Goal: Task Accomplishment & Management: Complete application form

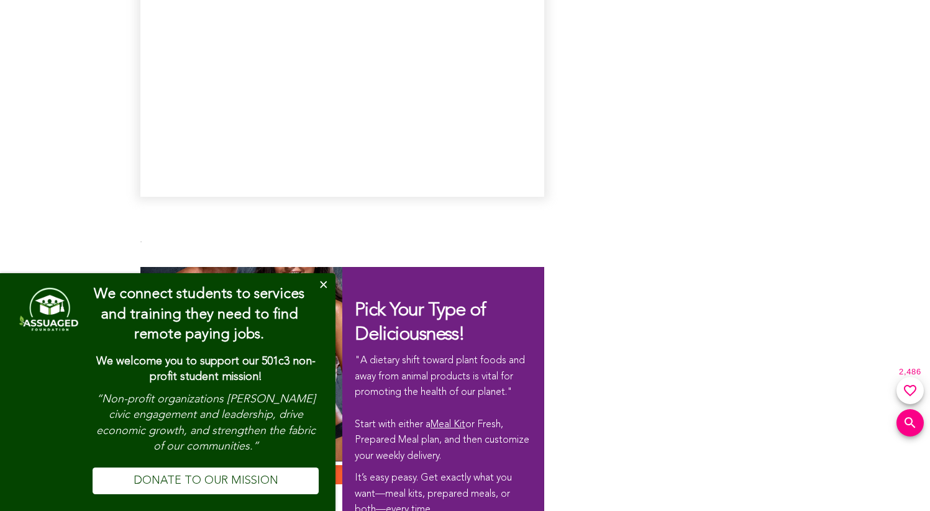
type input "[EMAIL_ADDRESS][PERSON_NAME][DOMAIN_NAME]"
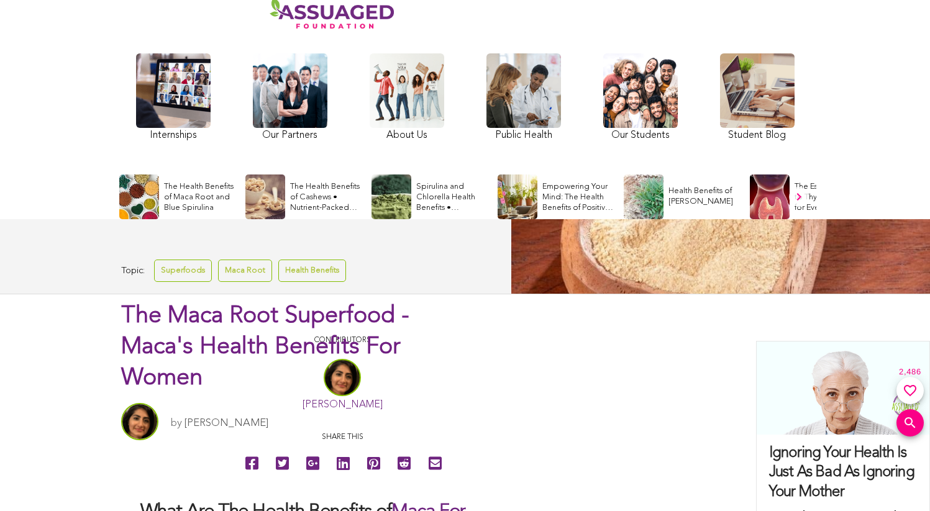
scroll to position [34, 0]
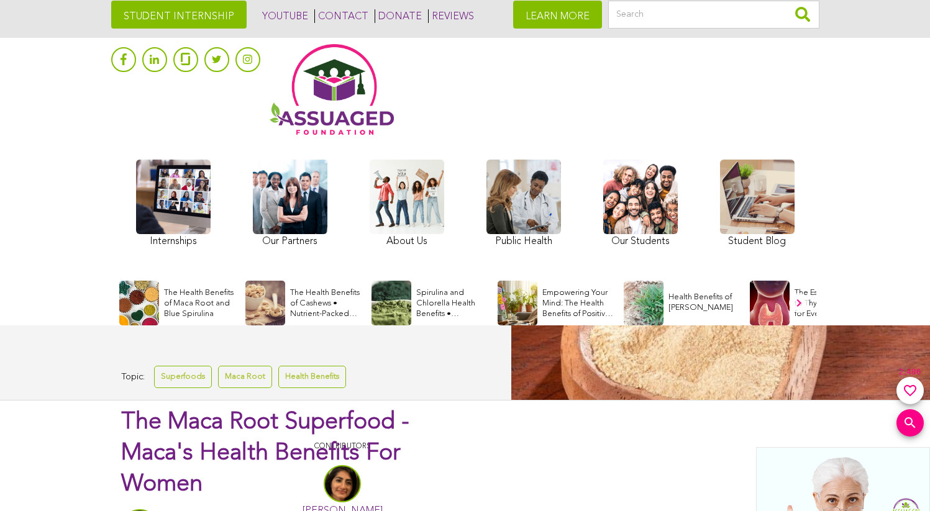
click at [197, 16] on link "STUDENT INTERNSHIP" at bounding box center [178, 15] width 135 height 28
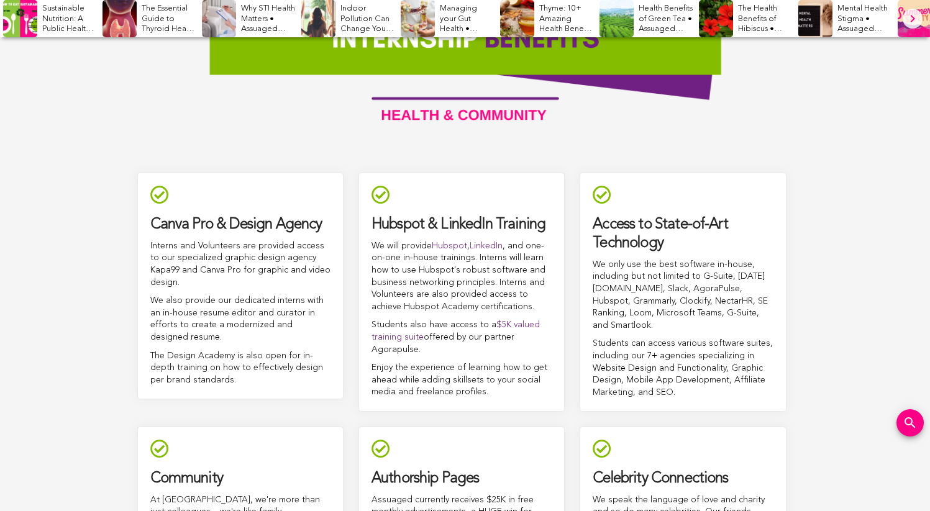
scroll to position [5020, 0]
click at [741, 1] on div "The Health Benefits of Hibiscus • Assuaged Foundation" at bounding box center [747, 18] width 96 height 37
